Goal: Task Accomplishment & Management: Manage account settings

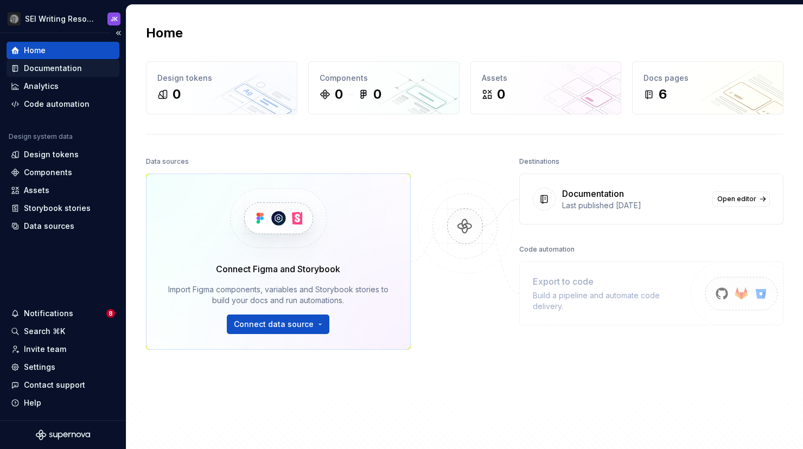
click at [69, 69] on div "Documentation" at bounding box center [53, 68] width 58 height 11
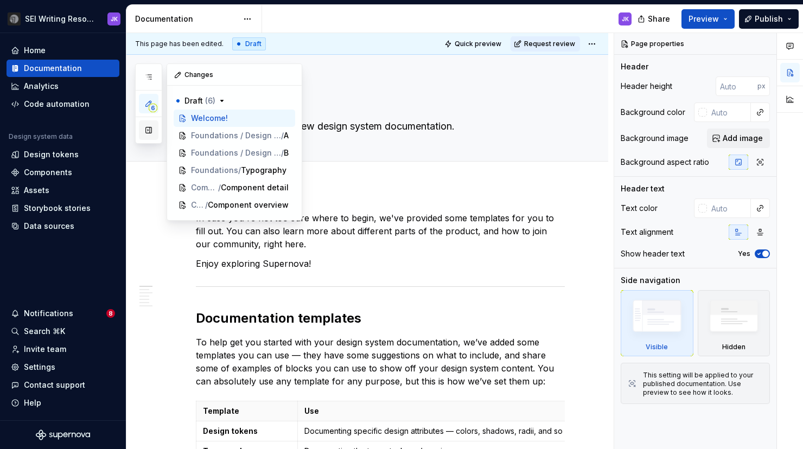
click at [151, 129] on button "button" at bounding box center [149, 130] width 20 height 20
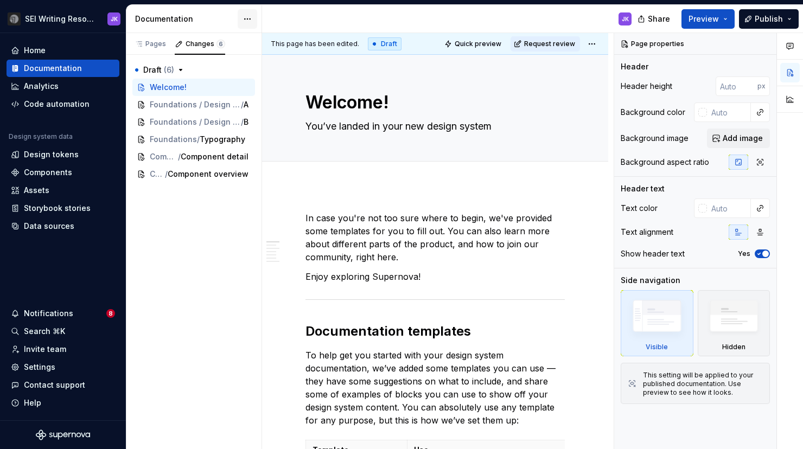
click at [248, 23] on html "SEI Writing Resources JK Home Documentation Analytics Code automation Design sy…" at bounding box center [401, 224] width 803 height 449
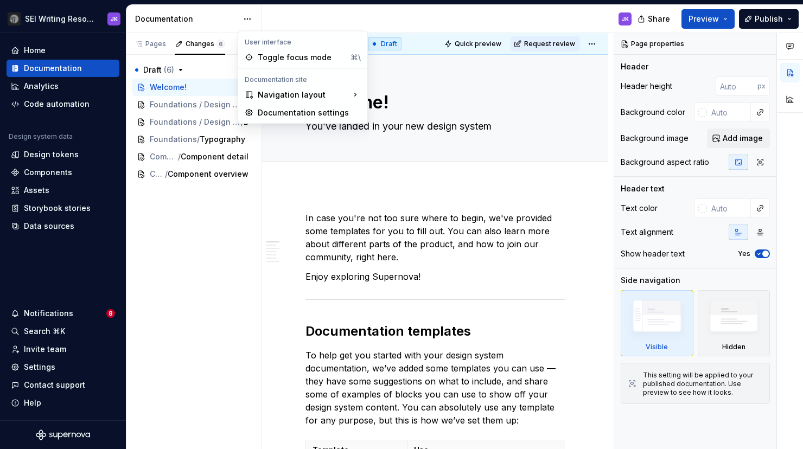
click at [248, 19] on html "SEI Writing Resources JK Home Documentation Analytics Code automation Design sy…" at bounding box center [401, 224] width 803 height 449
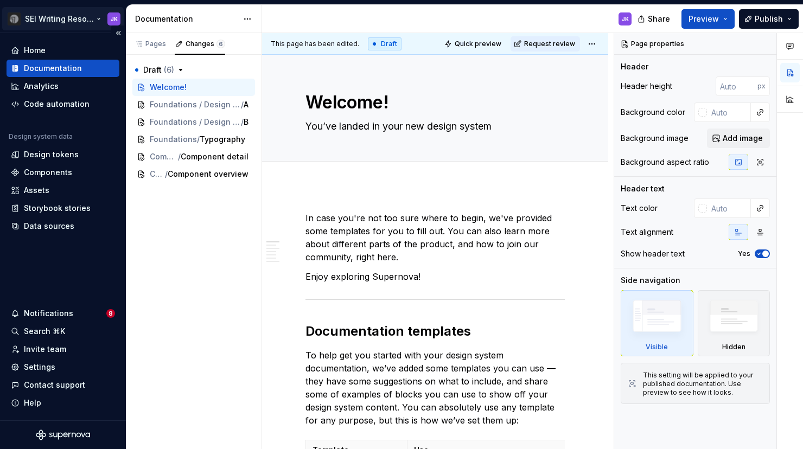
click at [61, 16] on html "SEI Writing Resources JK Home Documentation Analytics Code automation Design sy…" at bounding box center [401, 224] width 803 height 449
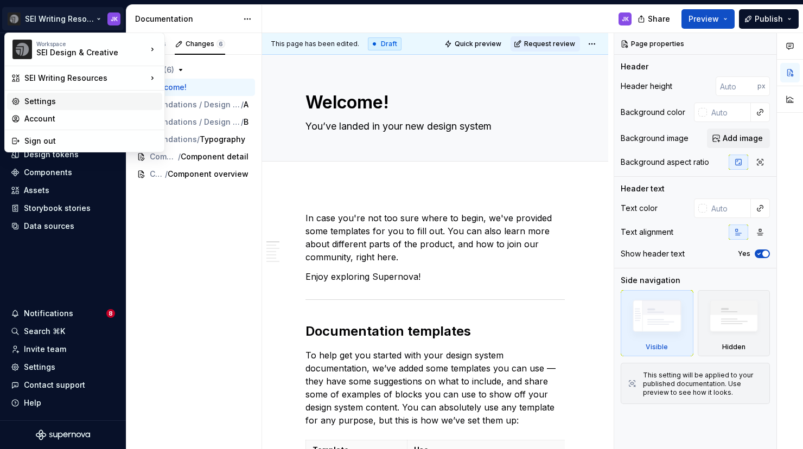
click at [48, 98] on div "Settings" at bounding box center [90, 101] width 133 height 11
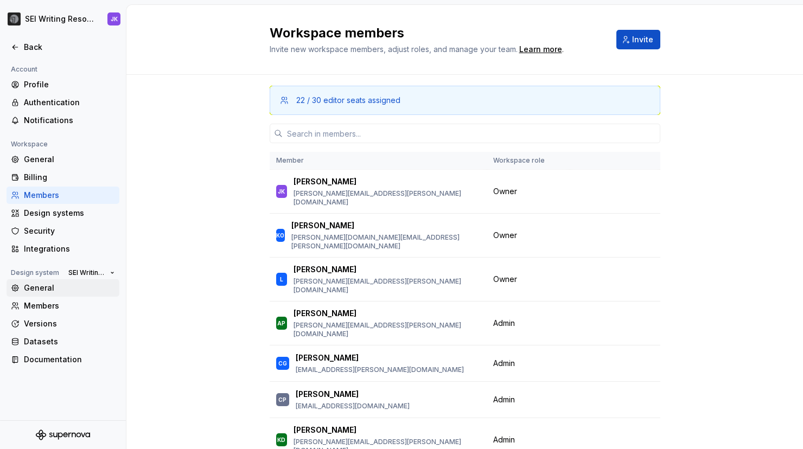
click at [56, 292] on div "General" at bounding box center [69, 288] width 91 height 11
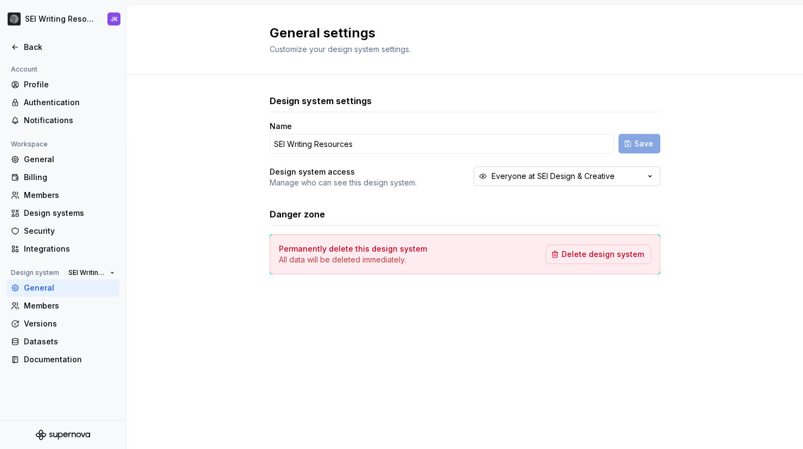
click at [646, 175] on icon "button" at bounding box center [649, 176] width 11 height 11
click at [708, 195] on div "Design system settings Name SEI Writing Resources Save Design system access Man…" at bounding box center [464, 195] width 676 height 241
click at [60, 300] on div "Members" at bounding box center [69, 305] width 91 height 11
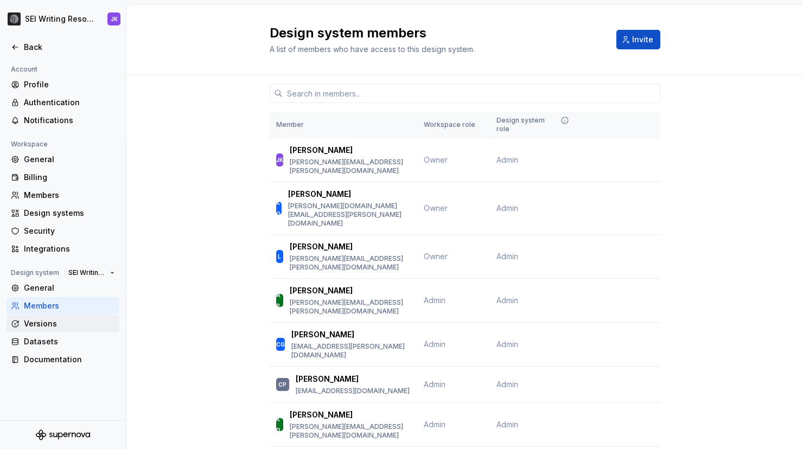
click at [54, 325] on div "Versions" at bounding box center [69, 323] width 91 height 11
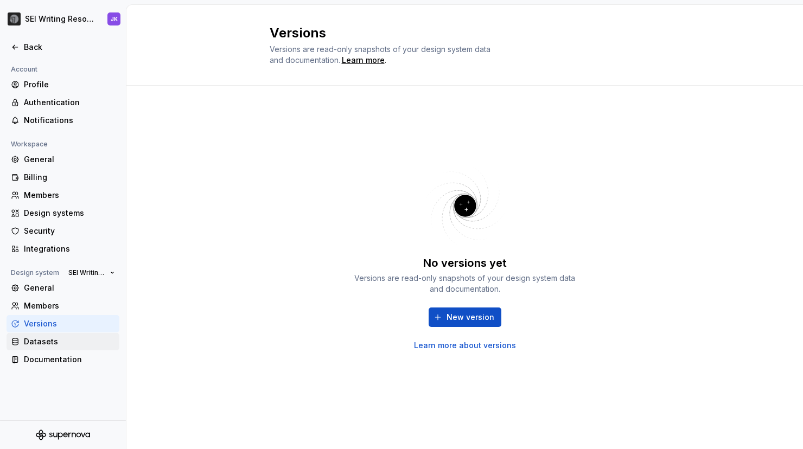
click at [49, 343] on div "Datasets" at bounding box center [69, 341] width 91 height 11
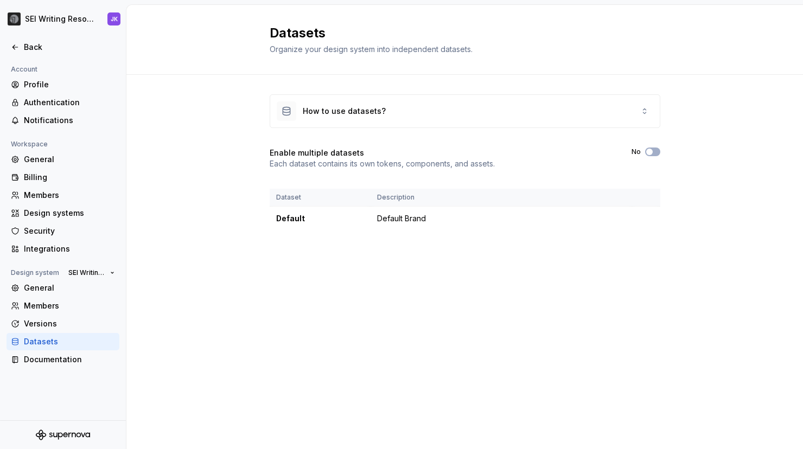
click at [49, 343] on div "Datasets" at bounding box center [69, 341] width 91 height 11
click at [67, 160] on div "General" at bounding box center [69, 159] width 91 height 11
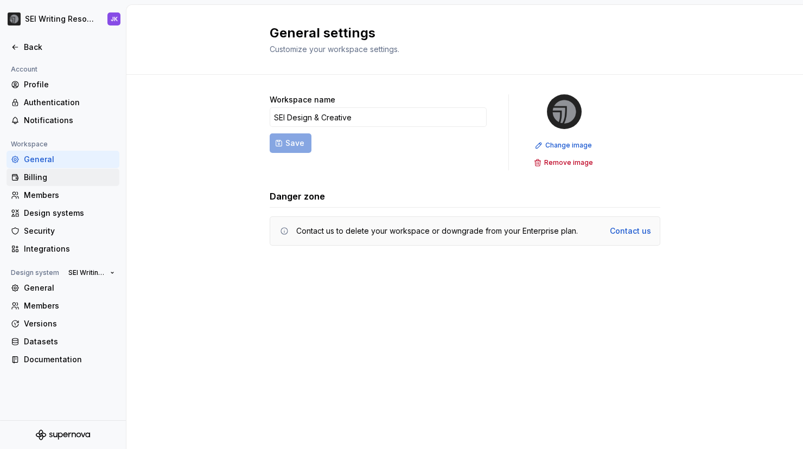
click at [62, 174] on div "Billing" at bounding box center [69, 177] width 91 height 11
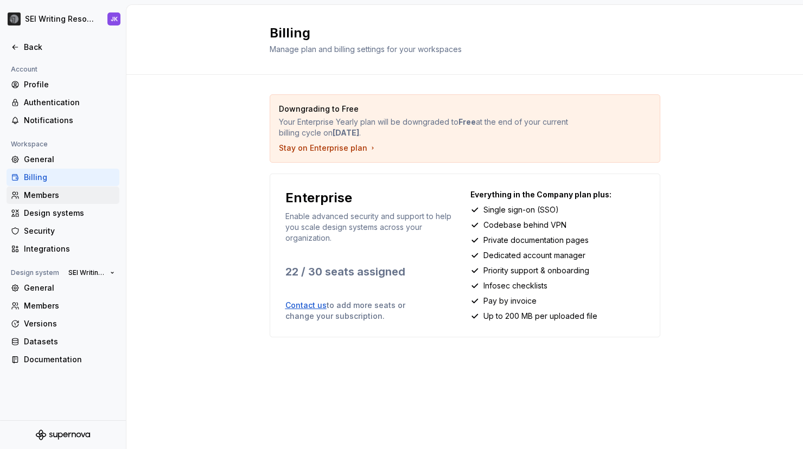
click at [59, 192] on div "Members" at bounding box center [69, 195] width 91 height 11
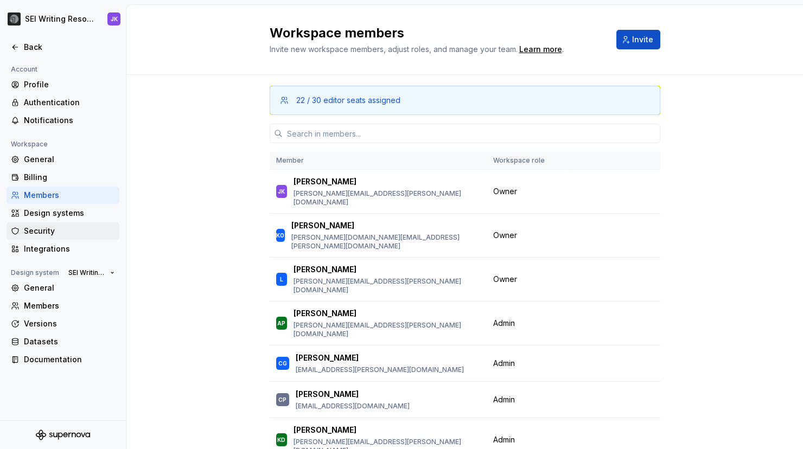
click at [54, 226] on div "Security" at bounding box center [69, 231] width 91 height 11
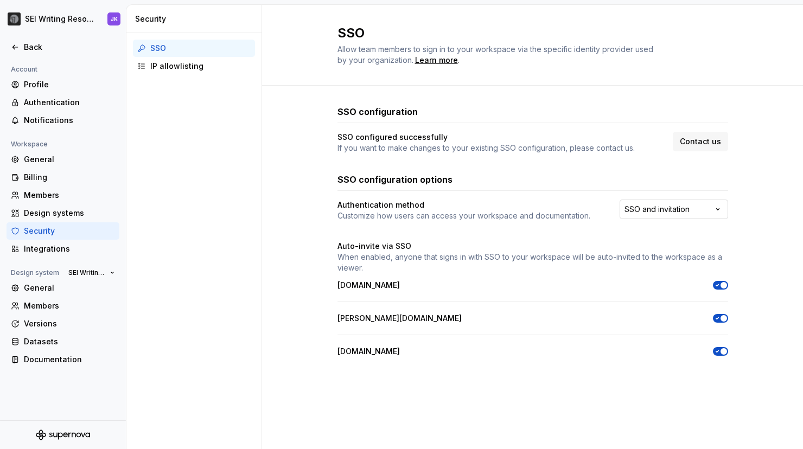
click at [668, 207] on html "SEI Writing Resources JK Back Account Profile Authentication Notifications Work…" at bounding box center [401, 224] width 803 height 449
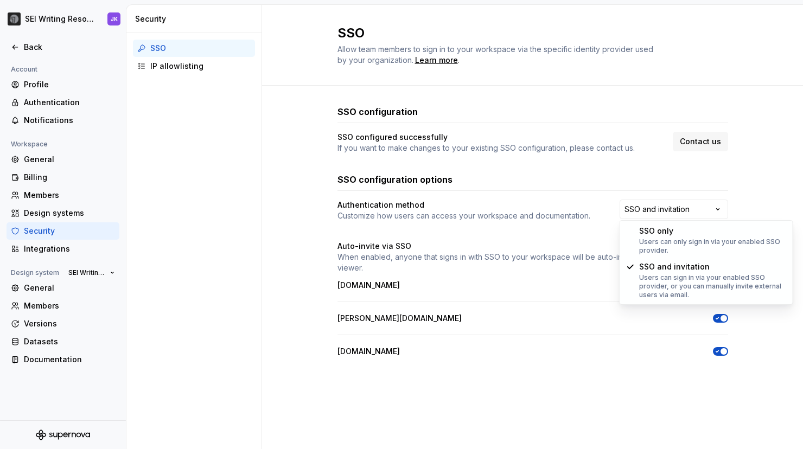
click at [558, 222] on html "SEI Writing Resources JK Back Account Profile Authentication Notifications Work…" at bounding box center [401, 224] width 803 height 449
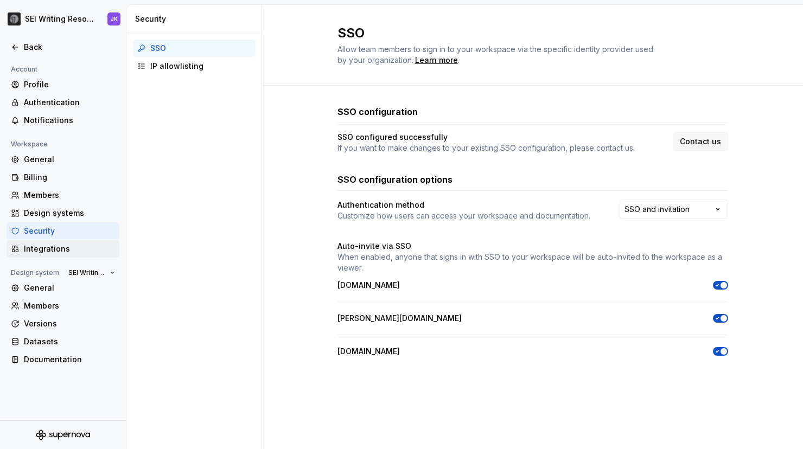
click at [46, 246] on div "Integrations" at bounding box center [69, 249] width 91 height 11
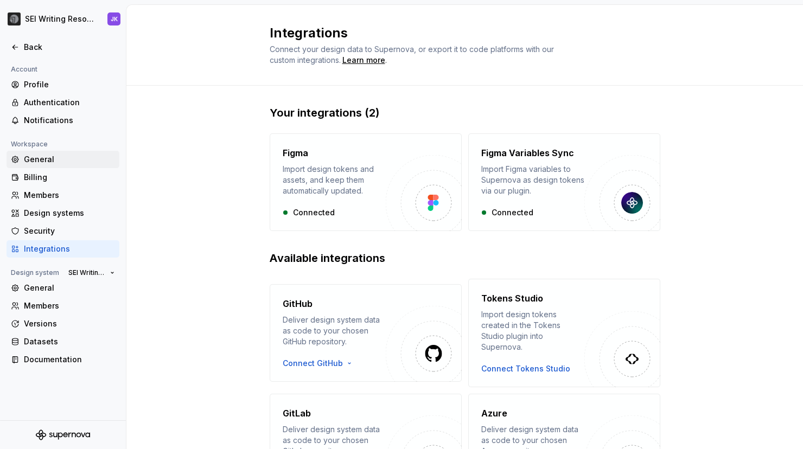
click at [49, 163] on div "General" at bounding box center [69, 159] width 91 height 11
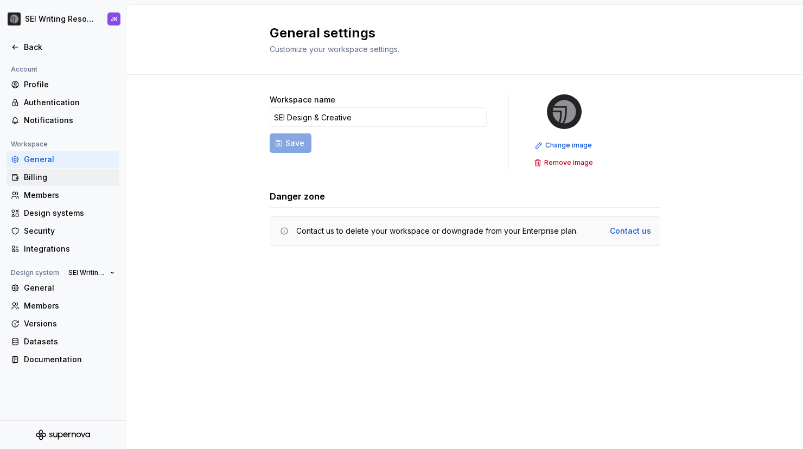
click at [42, 181] on div "Billing" at bounding box center [69, 177] width 91 height 11
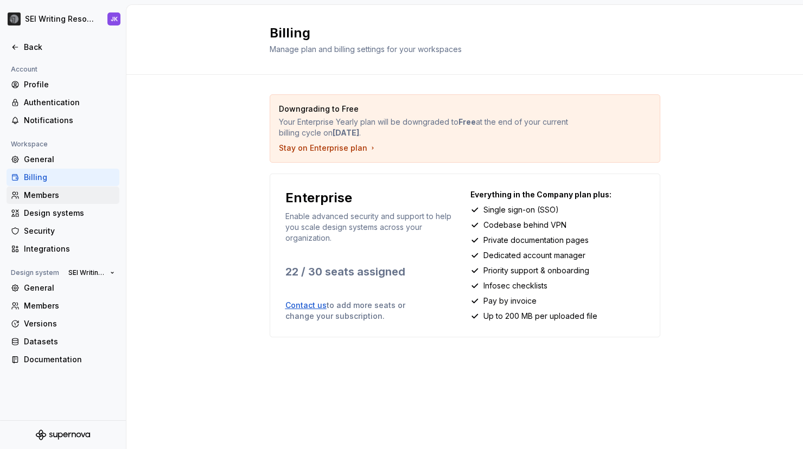
click at [40, 193] on div "Members" at bounding box center [69, 195] width 91 height 11
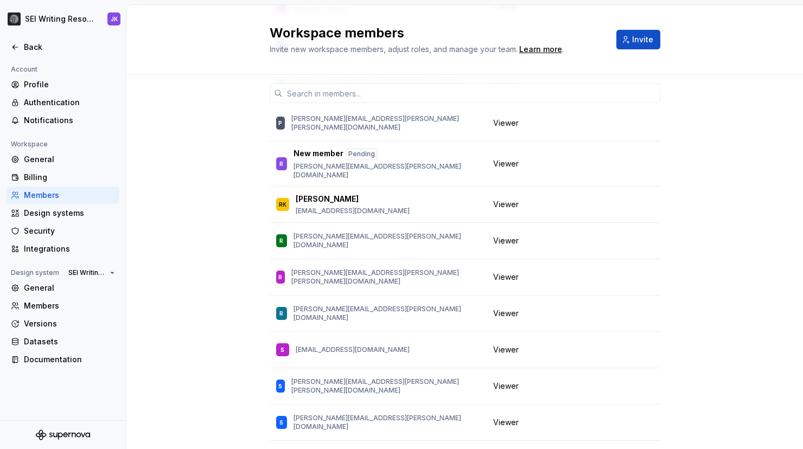
scroll to position [3395, 0]
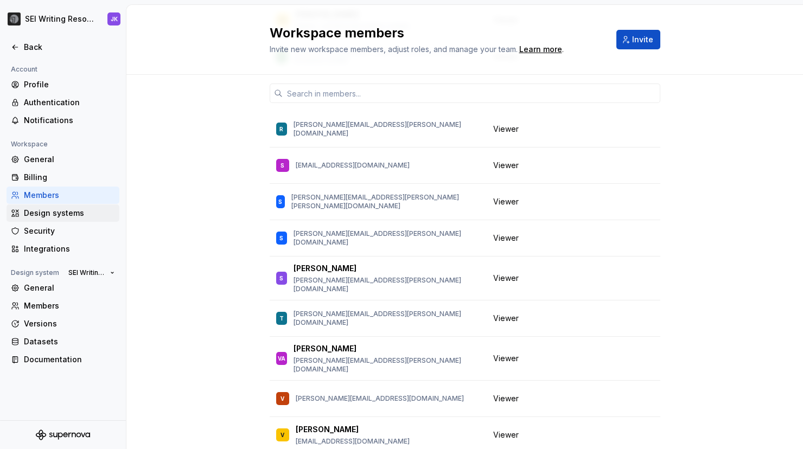
click at [85, 214] on div "Design systems" at bounding box center [69, 213] width 91 height 11
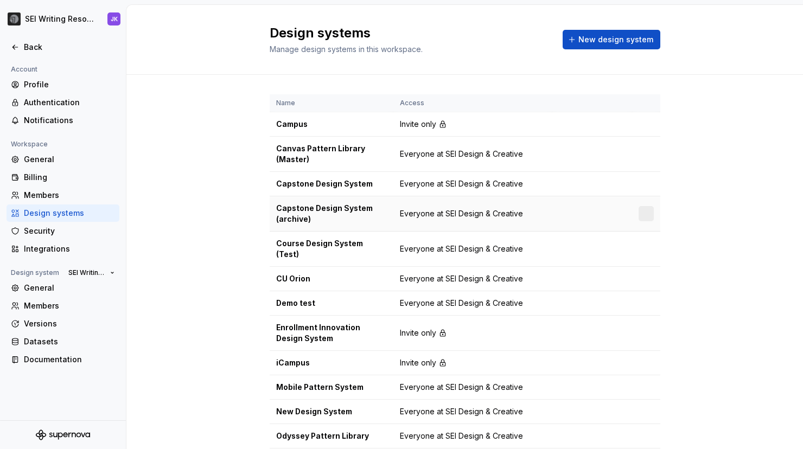
scroll to position [211, 0]
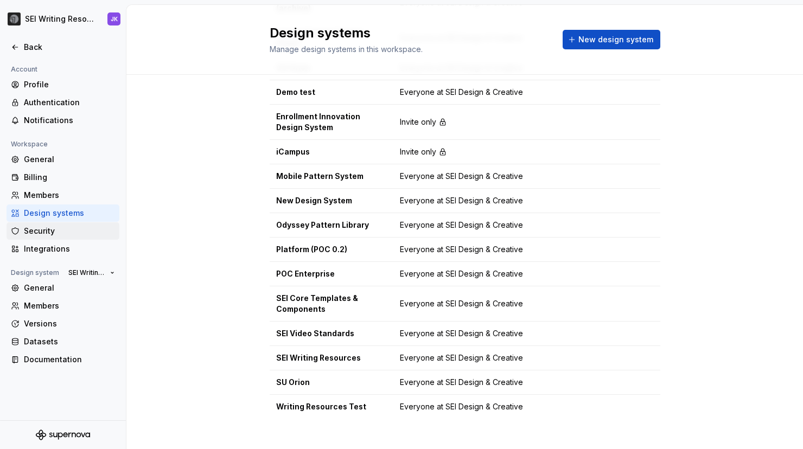
click at [42, 230] on div "Security" at bounding box center [69, 231] width 91 height 11
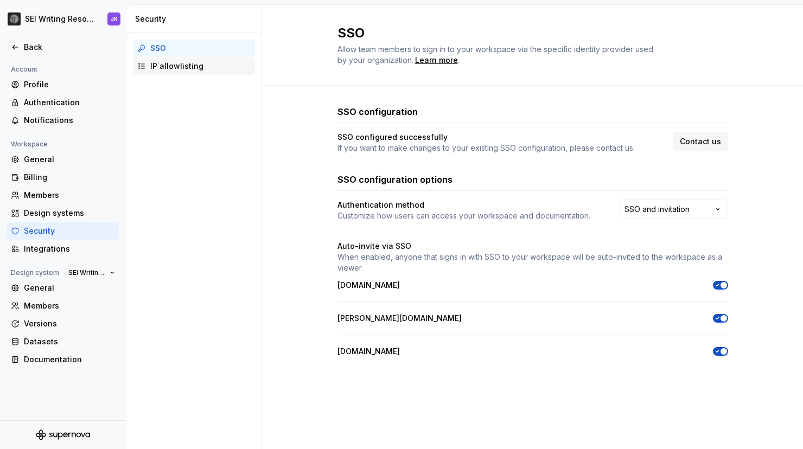
click at [197, 69] on div "IP allowlisting" at bounding box center [200, 66] width 100 height 11
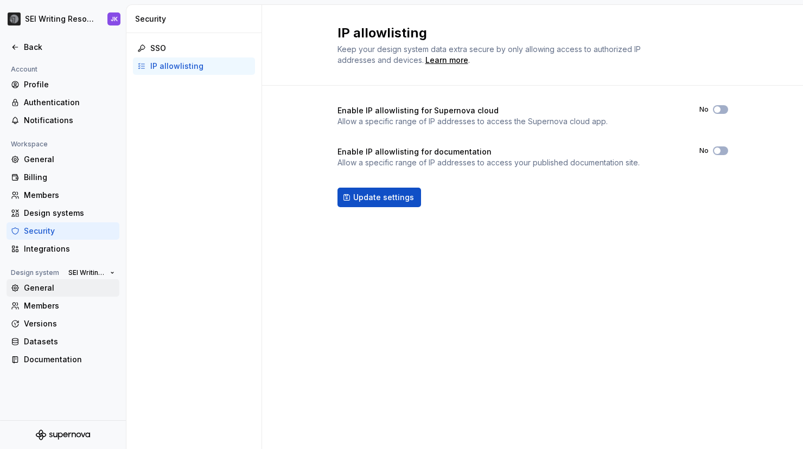
click at [71, 288] on div "General" at bounding box center [69, 288] width 91 height 11
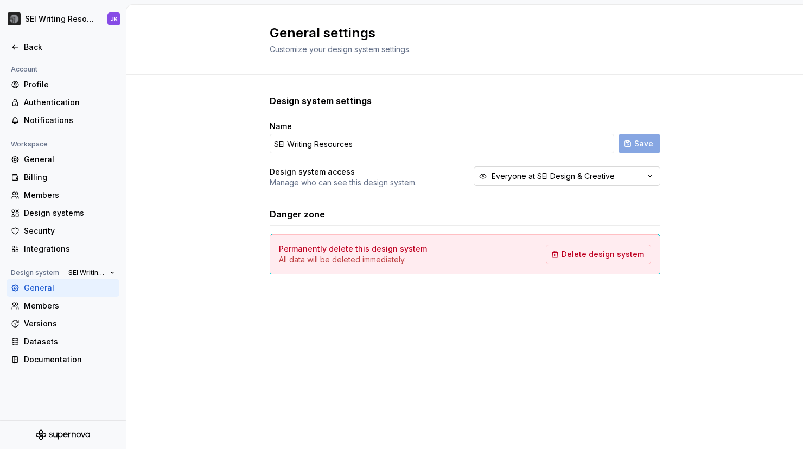
click at [546, 172] on div "Everyone at SEI Design & Creative" at bounding box center [552, 176] width 123 height 11
click at [421, 209] on div "Danger zone" at bounding box center [465, 214] width 390 height 13
click at [65, 305] on div "Members" at bounding box center [69, 305] width 91 height 11
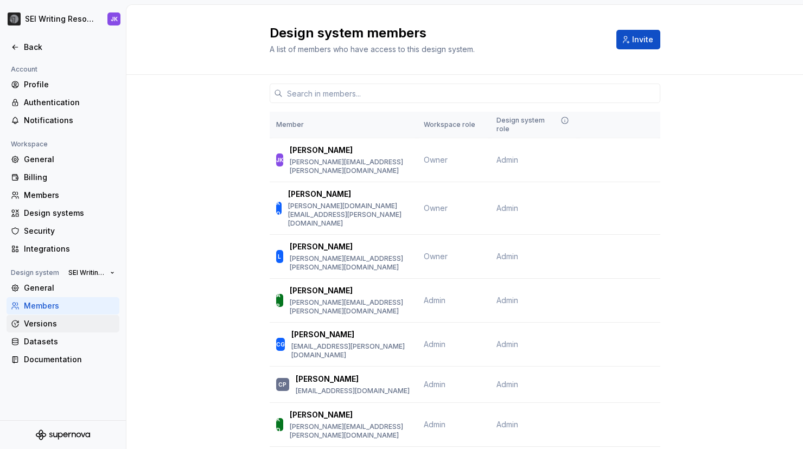
click at [53, 326] on div "Versions" at bounding box center [69, 323] width 91 height 11
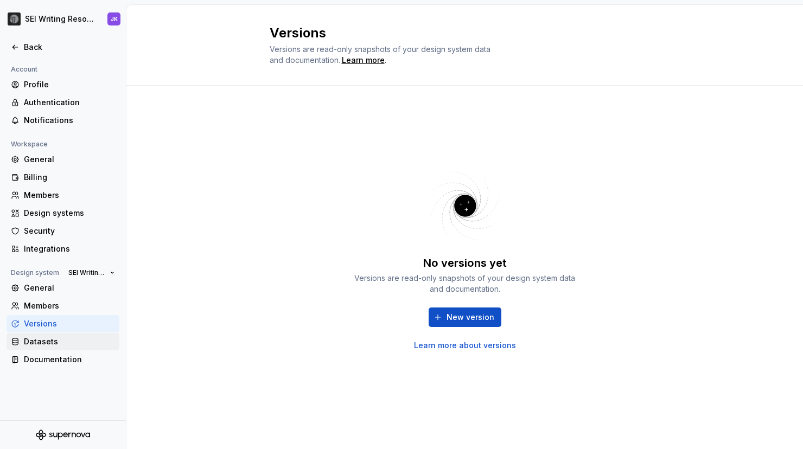
click at [47, 340] on div "Datasets" at bounding box center [69, 341] width 91 height 11
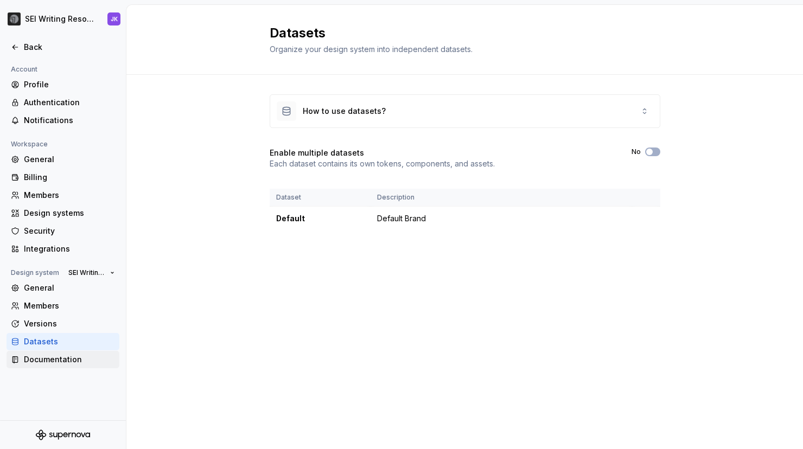
click at [47, 362] on div "Documentation" at bounding box center [69, 359] width 91 height 11
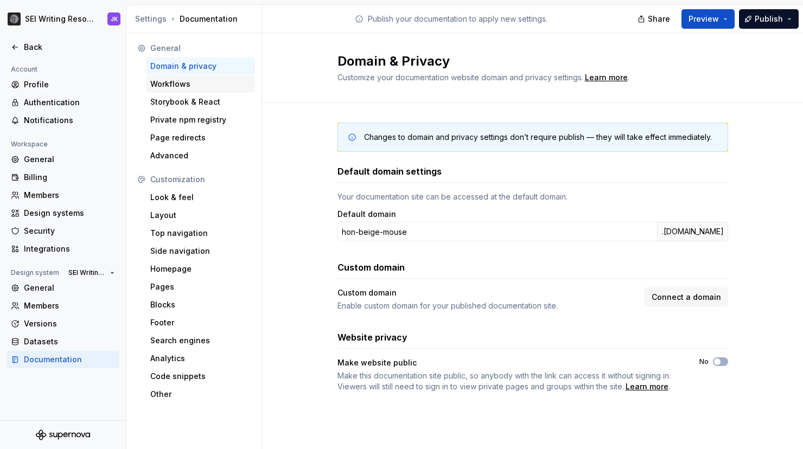
click at [182, 88] on div "Workflows" at bounding box center [200, 84] width 100 height 11
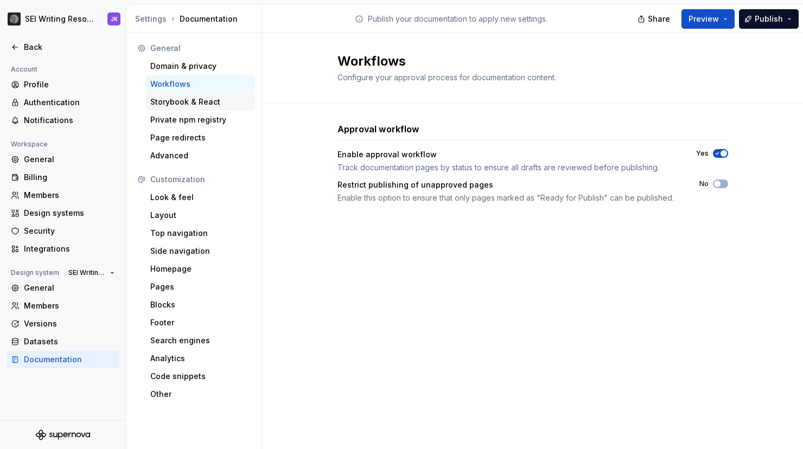
click at [175, 105] on div "Storybook & React" at bounding box center [200, 102] width 100 height 11
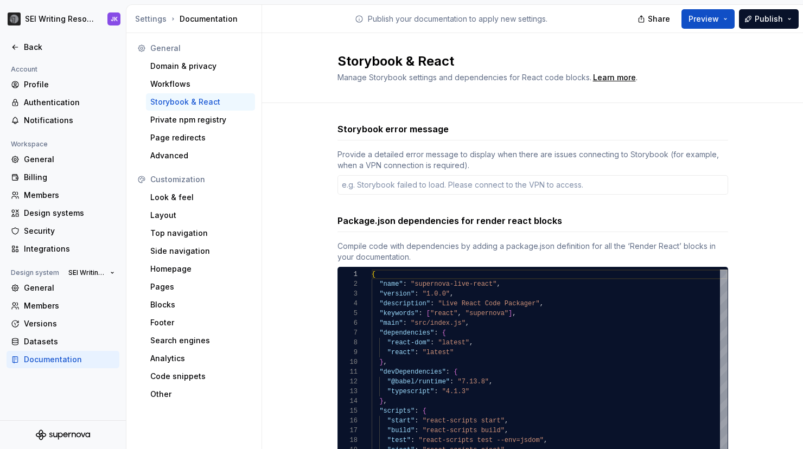
type textarea "*"
click at [171, 121] on div "Private npm registry" at bounding box center [200, 119] width 100 height 11
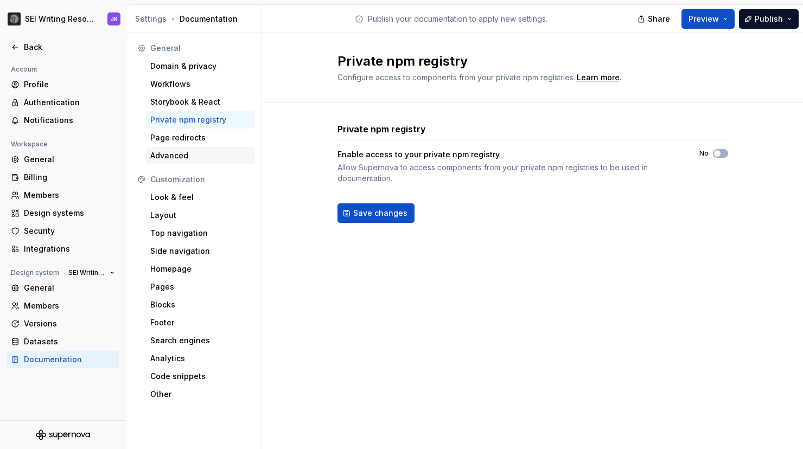
click at [158, 159] on div "Advanced" at bounding box center [200, 155] width 100 height 11
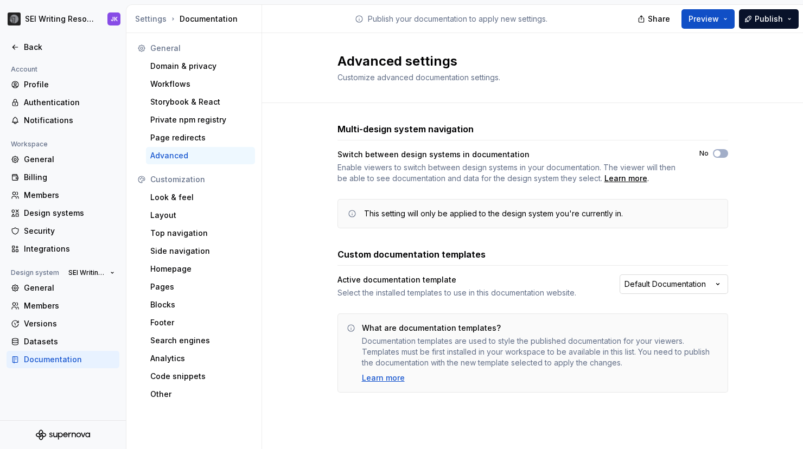
click at [643, 283] on html "SEI Writing Resources JK Back Account Profile Authentication Notifications Work…" at bounding box center [401, 224] width 803 height 449
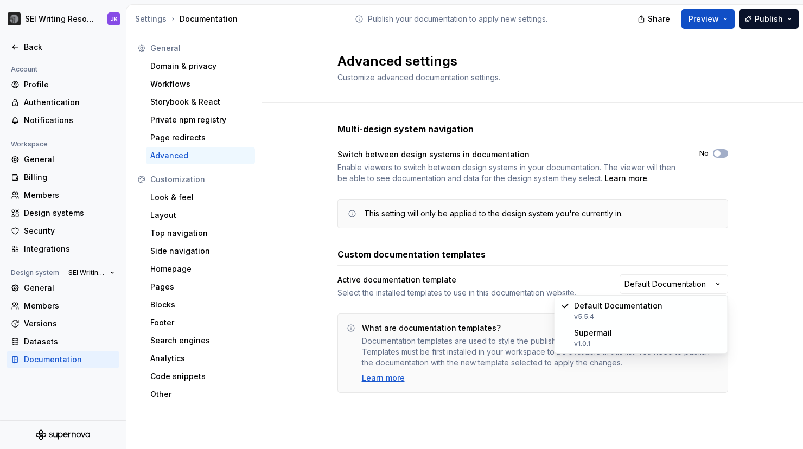
click at [724, 242] on html "SEI Writing Resources JK Back Account Profile Authentication Notifications Work…" at bounding box center [401, 224] width 803 height 449
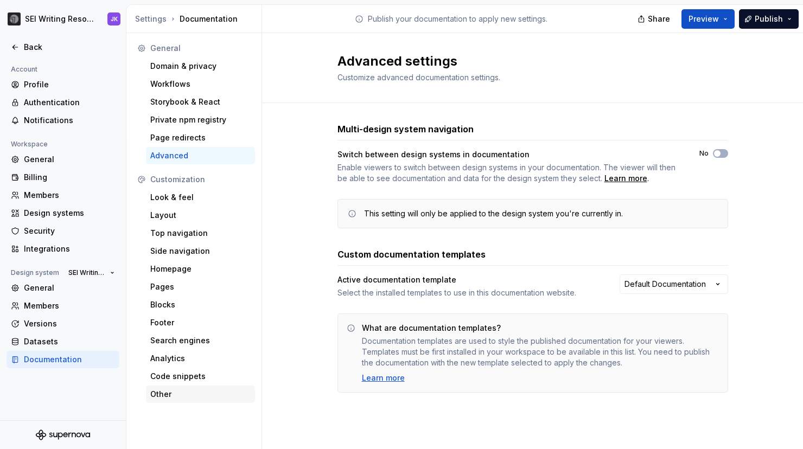
click at [165, 393] on div "Other" at bounding box center [200, 394] width 100 height 11
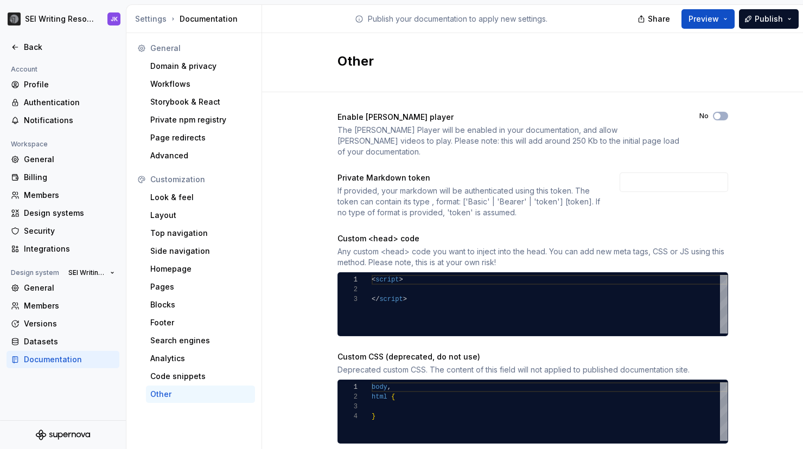
scroll to position [20, 0]
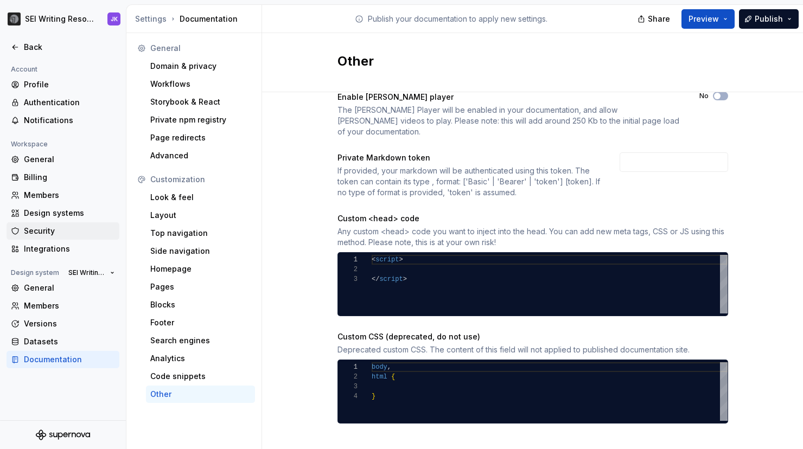
click at [67, 230] on div "Security" at bounding box center [69, 231] width 91 height 11
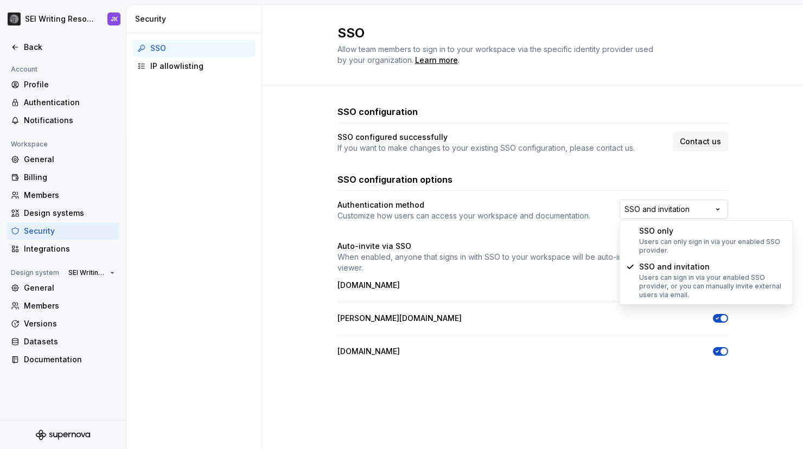
click at [650, 206] on html "SEI Writing Resources JK Back Account Profile Authentication Notifications Work…" at bounding box center [401, 224] width 803 height 449
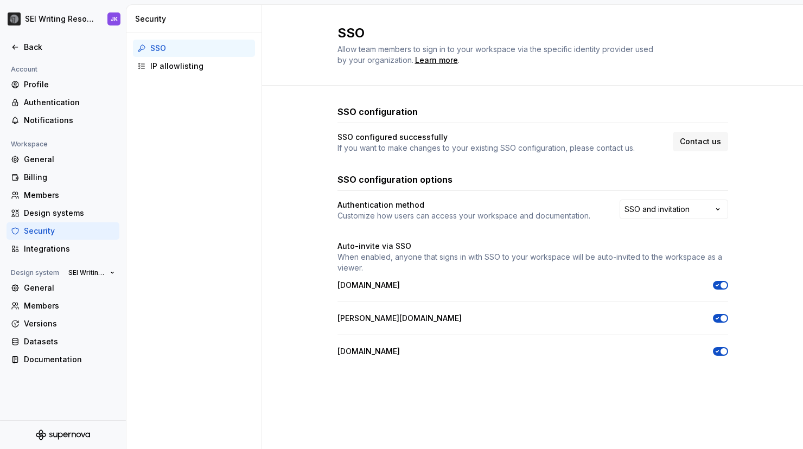
click at [498, 218] on html "SEI Writing Resources JK Back Account Profile Authentication Notifications Work…" at bounding box center [401, 224] width 803 height 449
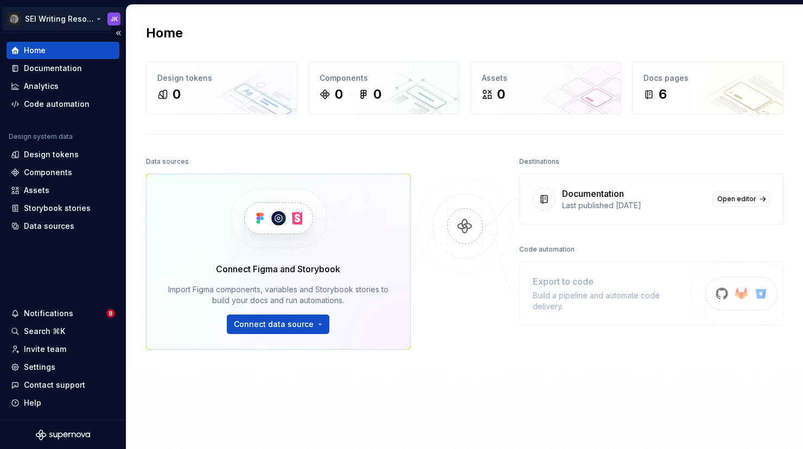
click at [59, 22] on html "SEI Writing Resources JK Home Documentation Analytics Code automation Design sy…" at bounding box center [401, 224] width 803 height 449
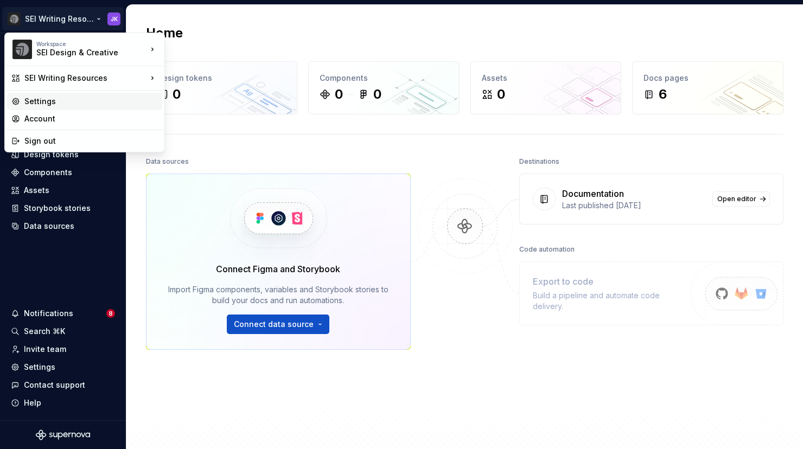
click at [40, 101] on div "Settings" at bounding box center [90, 101] width 133 height 11
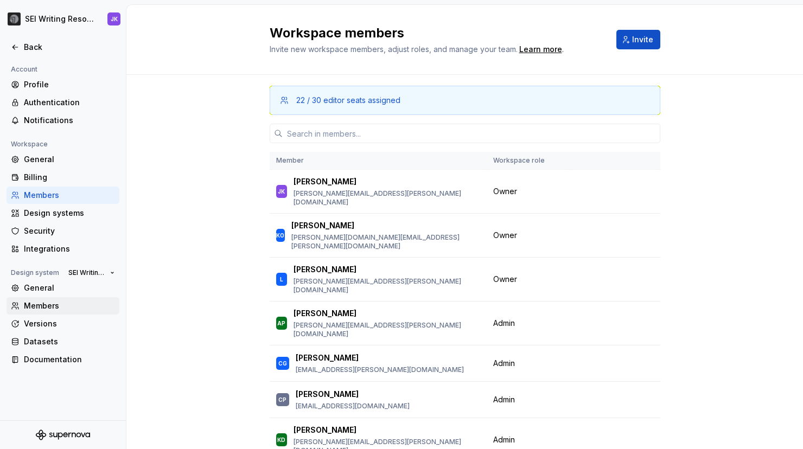
click at [44, 307] on div "Members" at bounding box center [69, 305] width 91 height 11
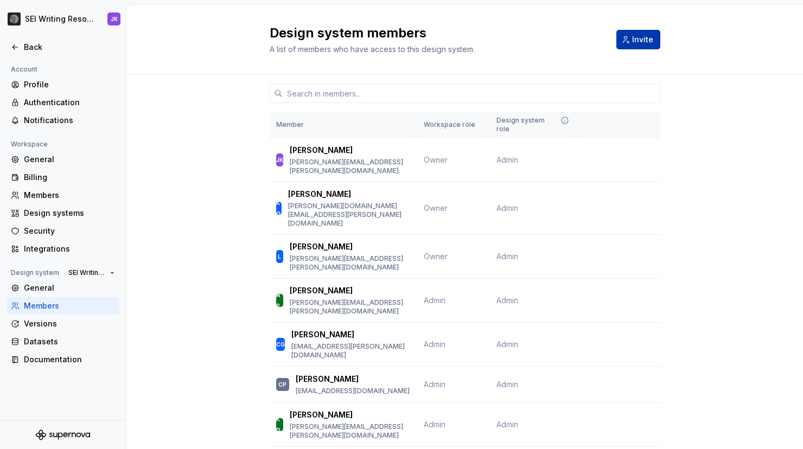
click at [633, 37] on span "Invite" at bounding box center [642, 39] width 21 height 11
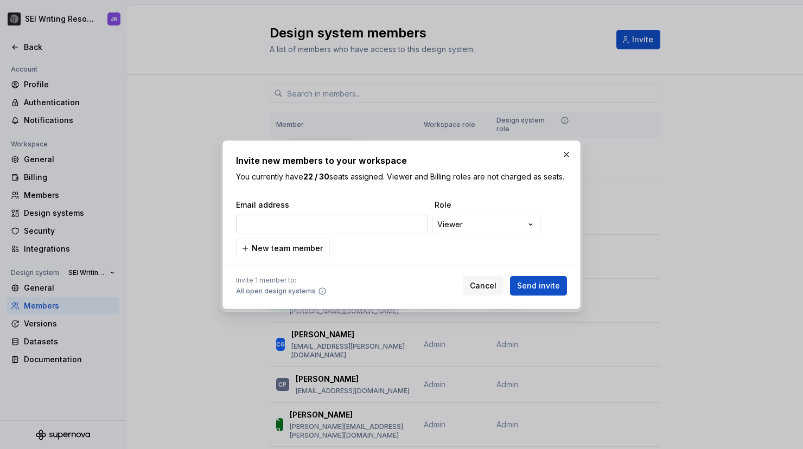
type input "Stephanie.forsey@havas.com"
click at [305, 254] on span "New team member" at bounding box center [287, 248] width 71 height 11
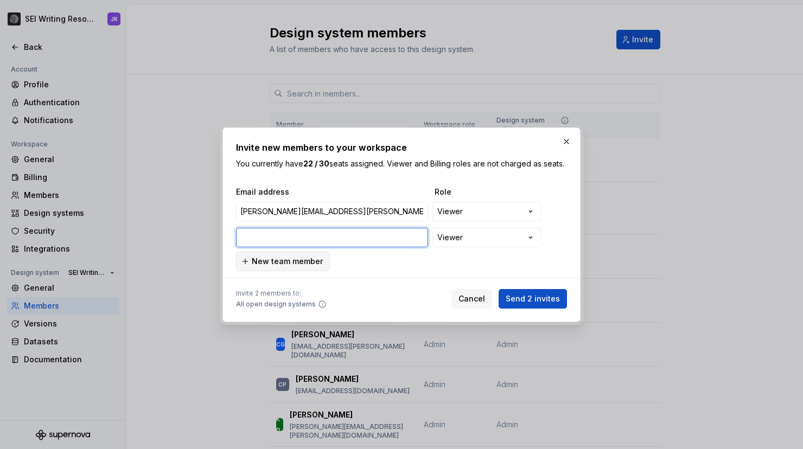
paste input "Kyle.orourke@havas.com"
type input "Kyle.orourke@havas.com"
click at [312, 265] on span "New team member" at bounding box center [287, 261] width 71 height 11
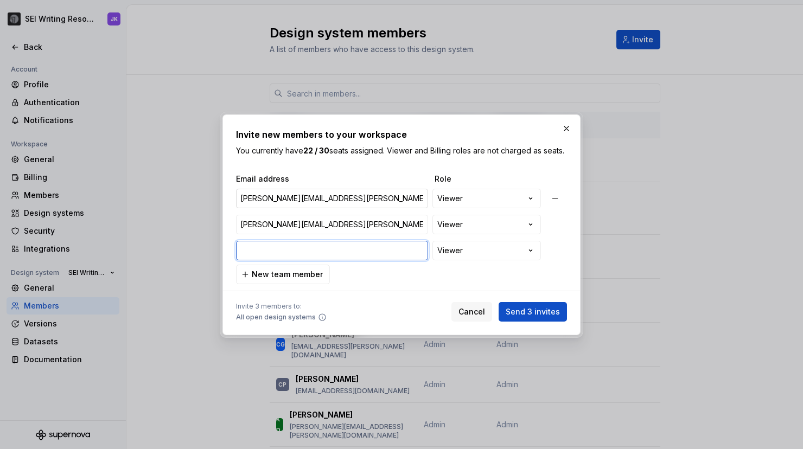
paste input "John.costner@havas.com"
type input "John.costner@havas.com"
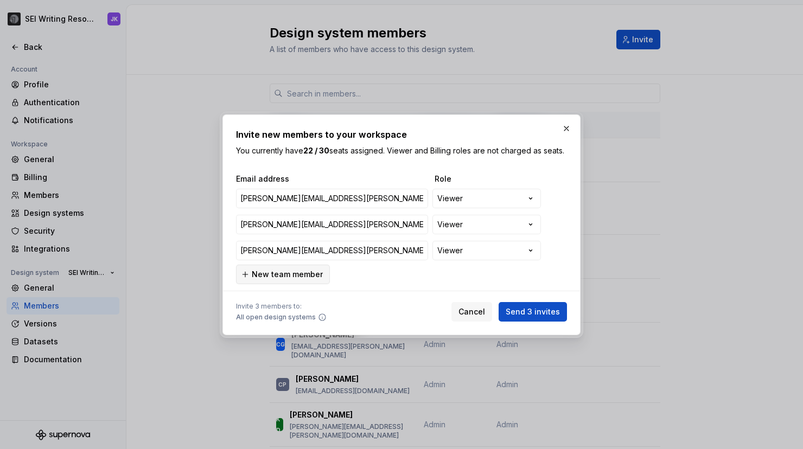
click at [297, 279] on span "New team member" at bounding box center [287, 274] width 71 height 11
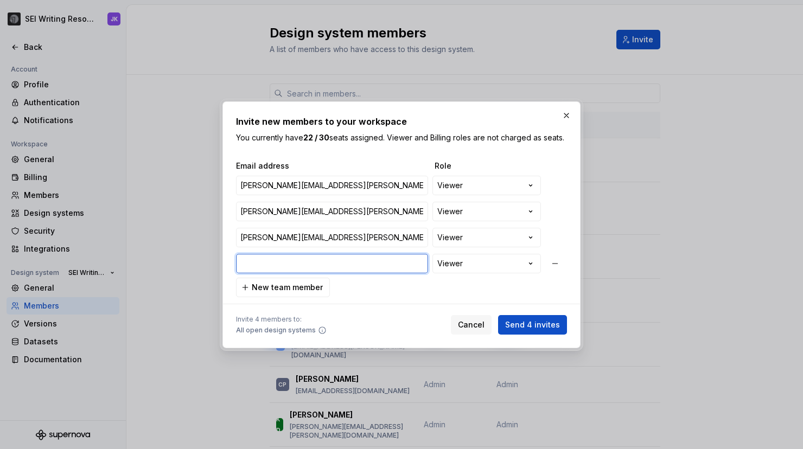
paste input "lizz.leiser@havas.com"
type input "lizz.leiser@havas.com"
click at [310, 289] on span "New team member" at bounding box center [287, 287] width 71 height 11
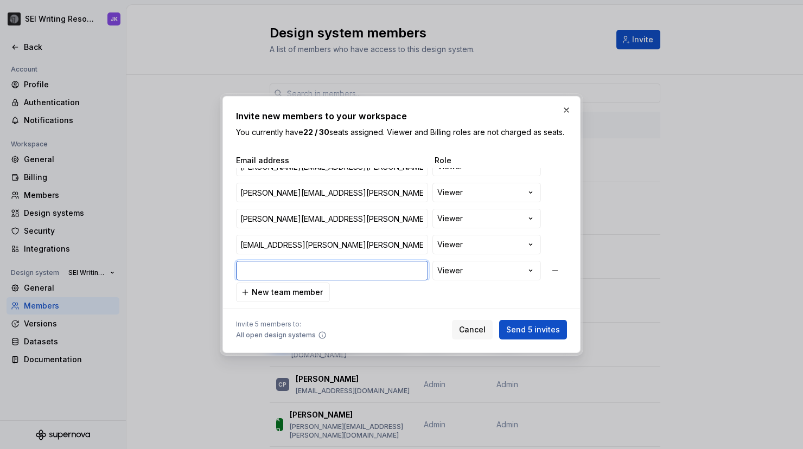
paste input "brittney.hollinger@havas.com"
type input "brittney.hollinger@havas.com"
click at [304, 298] on span "New team member" at bounding box center [287, 292] width 71 height 11
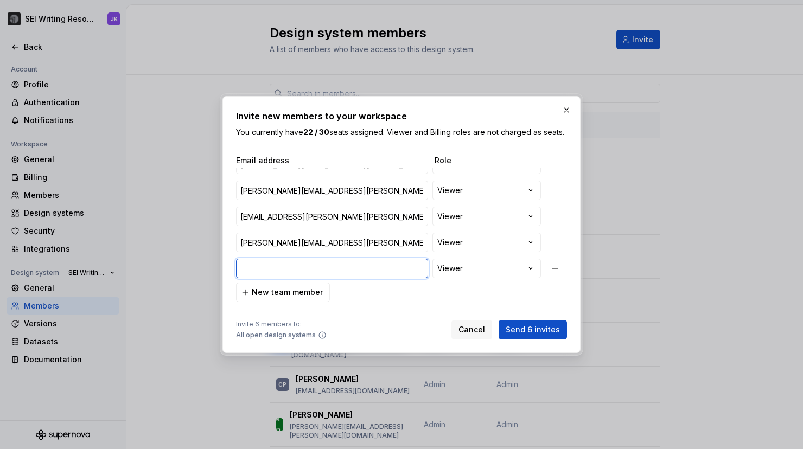
paste input "Alice.burton@havas.com"
type input "Alice.burton@havas.com"
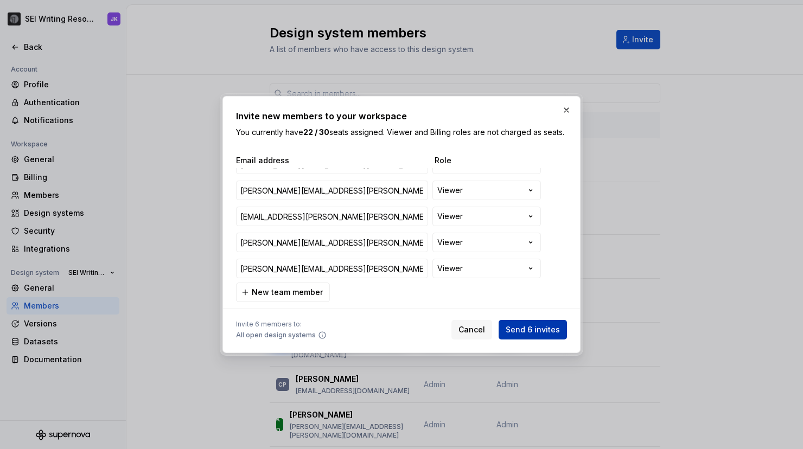
click at [524, 334] on span "Send 6 invites" at bounding box center [532, 329] width 54 height 11
